Goal: Transaction & Acquisition: Purchase product/service

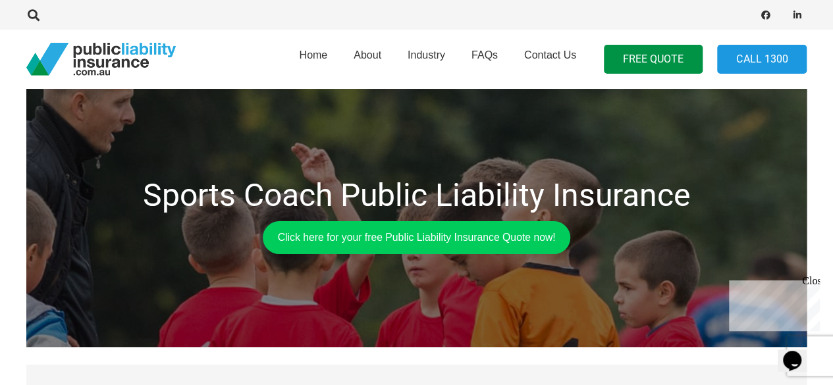
scroll to position [66, 0]
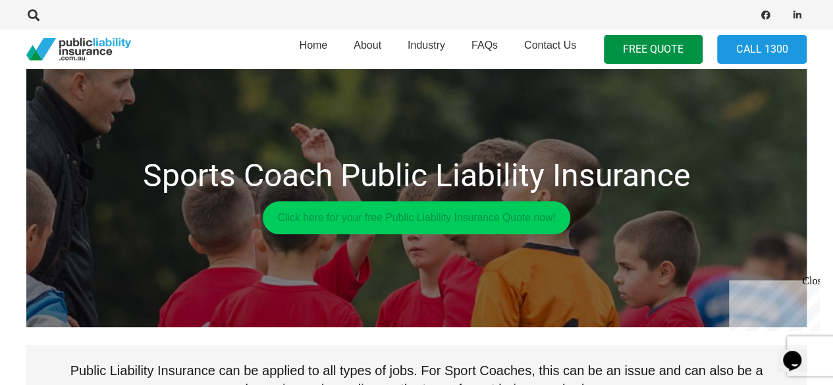
click at [399, 219] on link "Click here for your free Public Liability Insurance Quote now!" at bounding box center [417, 217] width 308 height 33
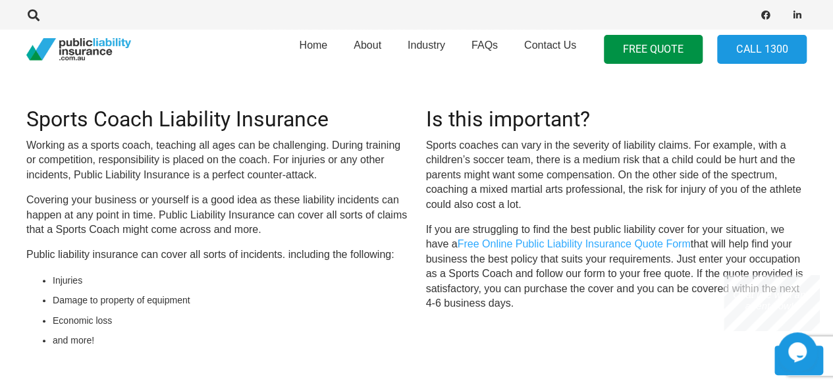
scroll to position [395, 0]
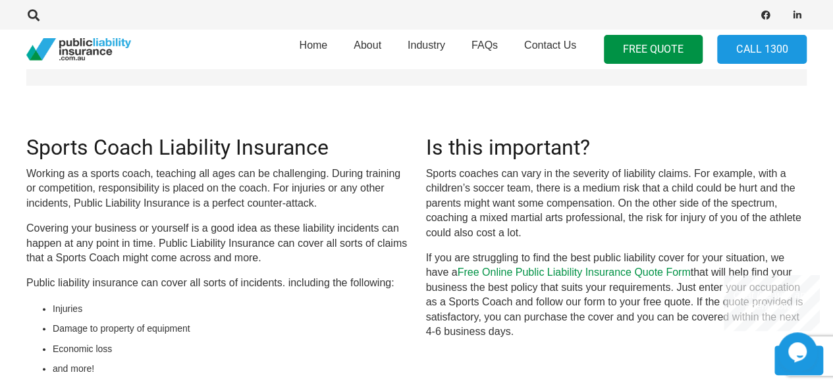
click at [508, 272] on link "Free Online Public Liability Insurance Quote Form" at bounding box center [573, 272] width 233 height 11
